Goal: Task Accomplishment & Management: Complete application form

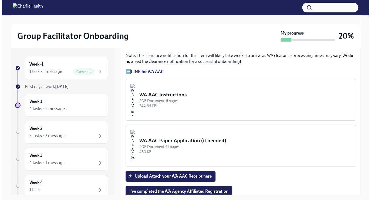
scroll to position [432, 0]
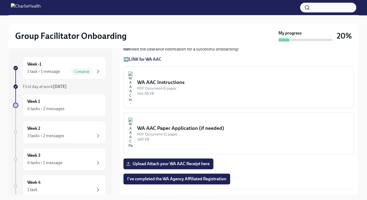
click at [188, 79] on div "WA AAC Instructions" at bounding box center [243, 82] width 212 height 7
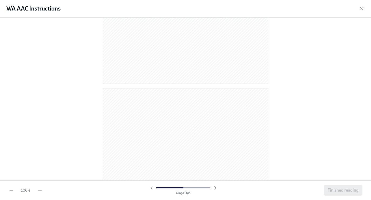
scroll to position [316, 0]
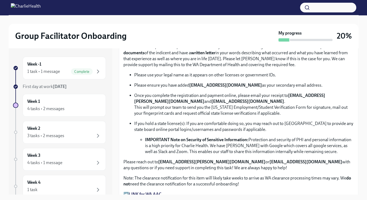
scroll to position [351, 0]
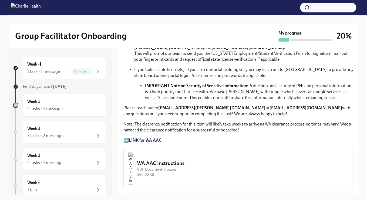
click at [156, 138] on strong "LINK for WA AAC" at bounding box center [145, 140] width 33 height 5
click at [126, 138] on p "➡️ LINK for WA AAC" at bounding box center [238, 140] width 230 height 6
click at [133, 138] on strong "LINK for WA AAC" at bounding box center [145, 140] width 33 height 5
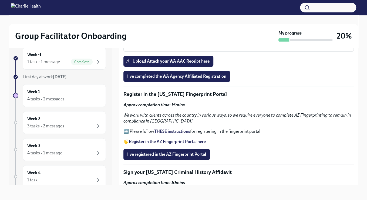
scroll to position [540, 0]
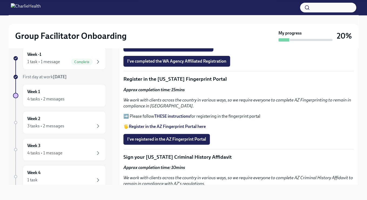
click at [173, 124] on strong "Register in the AZ Fingerprint Portal here" at bounding box center [167, 126] width 77 height 5
click at [171, 114] on strong "THESE instructions" at bounding box center [172, 116] width 36 height 5
click at [186, 137] on span "I've registered in the AZ Fingerprint Portal" at bounding box center [166, 139] width 79 height 5
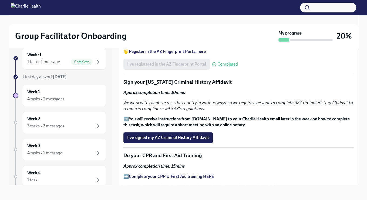
scroll to position [620, 0]
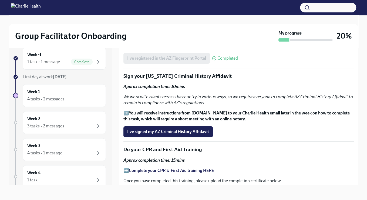
click at [169, 100] on em "We work with clients across the country in various ways, so we require everyone…" at bounding box center [237, 99] width 229 height 11
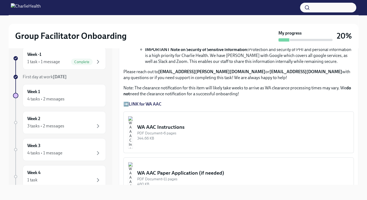
scroll to position [351, 0]
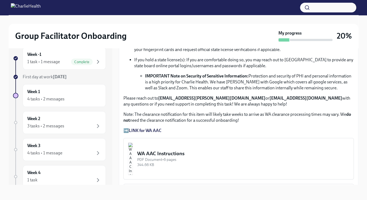
click at [153, 128] on strong "LINK for WA AAC" at bounding box center [145, 130] width 33 height 5
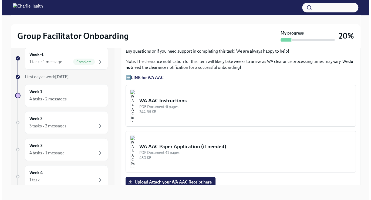
scroll to position [459, 0]
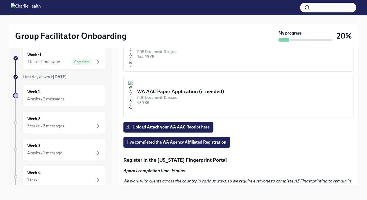
click at [173, 95] on div "PDF Document • 11 pages" at bounding box center [243, 97] width 212 height 5
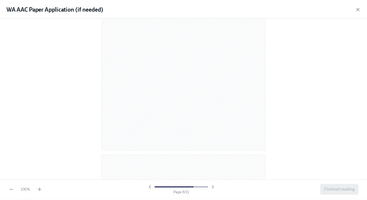
scroll to position [2244, 0]
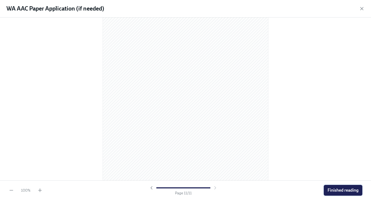
click at [352, 190] on span "Finished reading" at bounding box center [342, 189] width 31 height 5
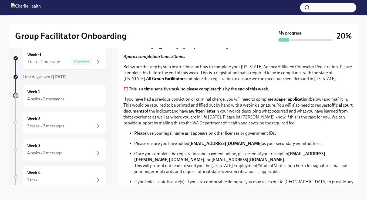
scroll to position [216, 0]
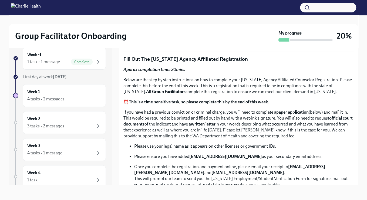
click at [185, 99] on strong "This is a time-sensitive task, so please complete this by the end of this week." at bounding box center [199, 101] width 140 height 5
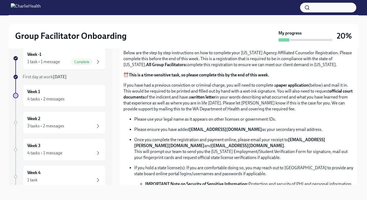
click at [229, 128] on strong "[EMAIL_ADDRESS][DOMAIN_NAME]" at bounding box center [225, 129] width 73 height 5
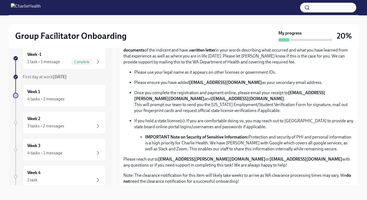
scroll to position [297, 0]
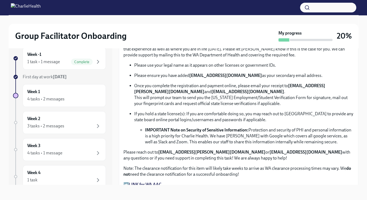
click at [192, 132] on li "IMPORTANT Note on Security of Sensitive Information: Protection and security of…" at bounding box center [249, 136] width 209 height 18
click at [197, 129] on strong "IMPORTANT Note on Security of Sensitive Information:" at bounding box center [196, 129] width 103 height 5
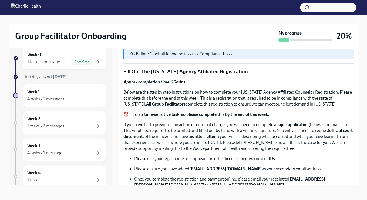
scroll to position [216, 0]
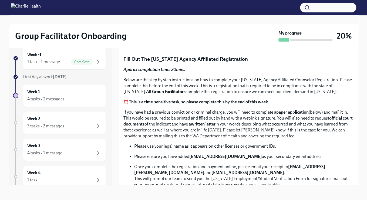
click at [157, 67] on strong "Approx completion time: 20mins" at bounding box center [154, 69] width 62 height 5
click at [158, 68] on strong "Approx completion time: 20mins" at bounding box center [154, 69] width 62 height 5
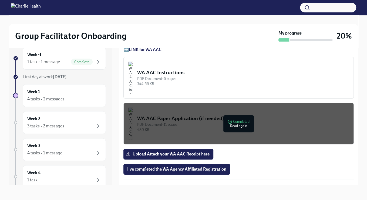
click at [182, 77] on div "PDF Document • 6 pages" at bounding box center [243, 78] width 212 height 5
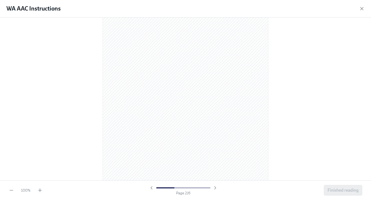
scroll to position [243, 0]
click at [36, 62] on div at bounding box center [185, 99] width 371 height 163
click at [22, 80] on div at bounding box center [185, 99] width 371 height 163
drag, startPoint x: 282, startPoint y: 129, endPoint x: 364, endPoint y: 132, distance: 81.5
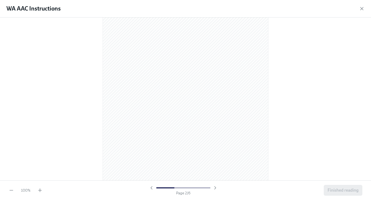
click at [282, 129] on div at bounding box center [185, 99] width 371 height 163
click at [16, 56] on div at bounding box center [185, 99] width 371 height 163
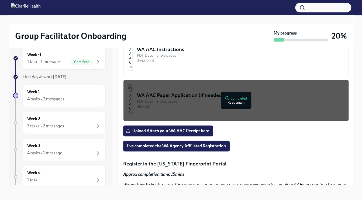
scroll to position [486, 0]
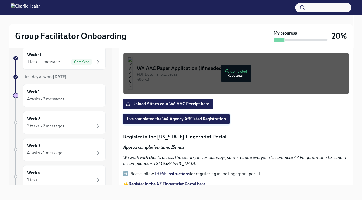
click at [169, 116] on span "I've completed the WA Agency Affiliated Registration" at bounding box center [176, 118] width 99 height 5
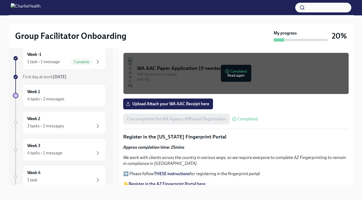
scroll to position [513, 0]
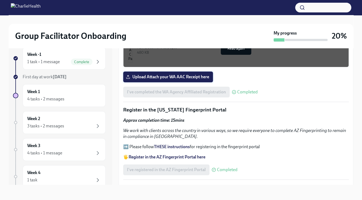
click at [177, 74] on span "Upload Attach your WA AAC Receipt here" at bounding box center [168, 76] width 82 height 5
click at [0, 0] on input "Upload Attach your WA AAC Receipt here" at bounding box center [0, 0] width 0 height 0
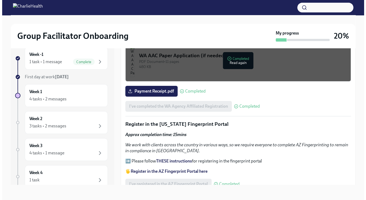
scroll to position [490, 0]
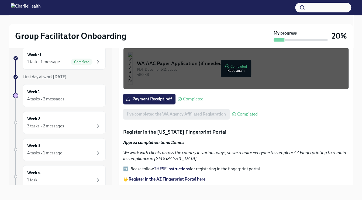
click at [133, 66] on img "button" at bounding box center [130, 68] width 5 height 32
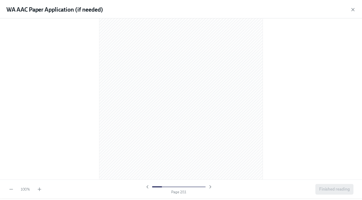
scroll to position [2244, 0]
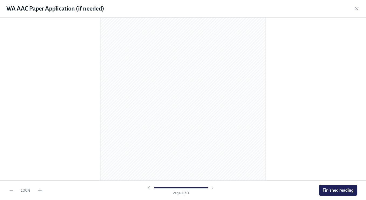
click at [341, 187] on button "Finished reading" at bounding box center [338, 190] width 39 height 11
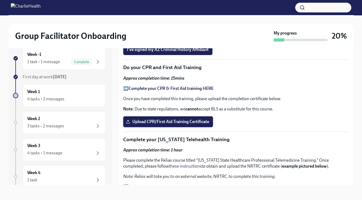
scroll to position [652, 0]
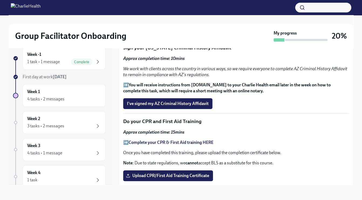
click at [199, 82] on strong "You will receive instructions from [DOMAIN_NAME] to your Charlie Health email l…" at bounding box center [227, 87] width 208 height 11
click at [292, 66] on em "We work with clients across the country in various ways, so we require everyone…" at bounding box center [235, 71] width 224 height 11
drag, startPoint x: 292, startPoint y: 60, endPoint x: 344, endPoint y: 62, distance: 51.8
click at [344, 66] on em "We work with clients across the country in various ways, so we require everyone…" at bounding box center [235, 71] width 224 height 11
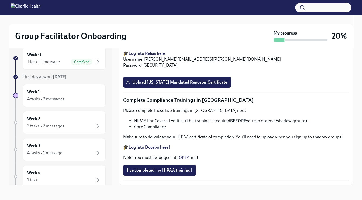
scroll to position [1266, 0]
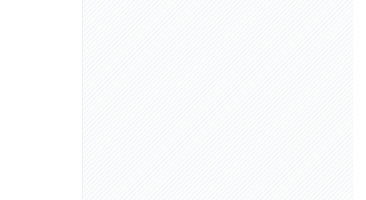
scroll to position [971, 0]
click at [66, 43] on div at bounding box center [183, 99] width 366 height 163
